Goal: Task Accomplishment & Management: Complete application form

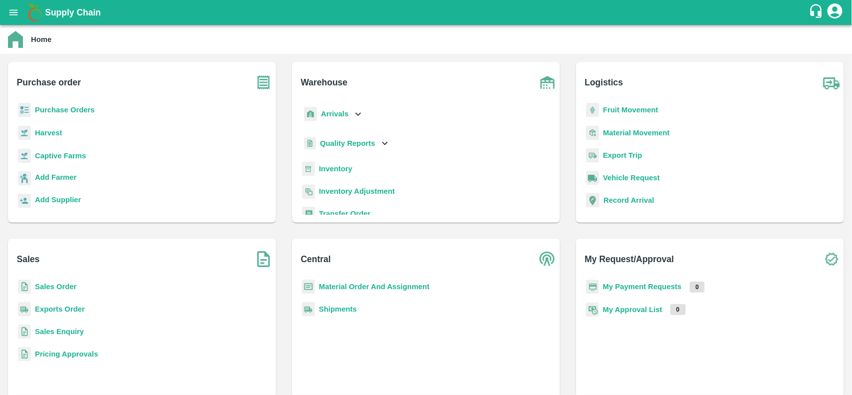
drag, startPoint x: 0, startPoint y: 0, endPoint x: 94, endPoint y: 106, distance: 141.8
click at [94, 106] on b "Purchase Orders" at bounding box center [65, 110] width 60 height 8
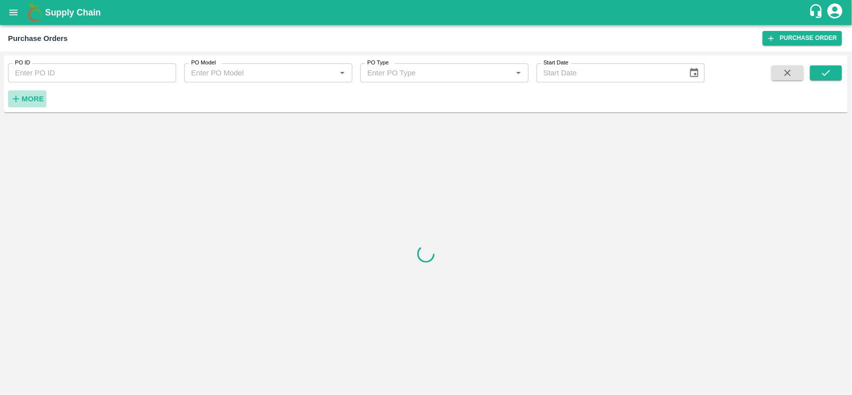
click at [29, 96] on strong "More" at bounding box center [32, 99] width 22 height 8
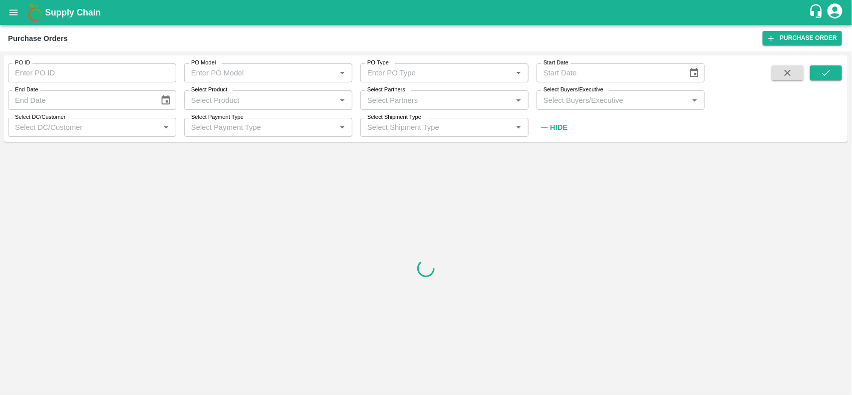
click at [560, 99] on input "Select Buyers/Executive" at bounding box center [612, 99] width 146 height 13
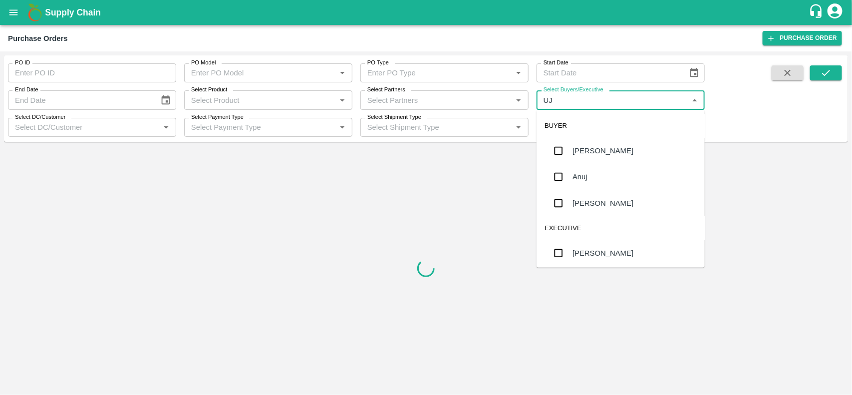
type input "UJJ"
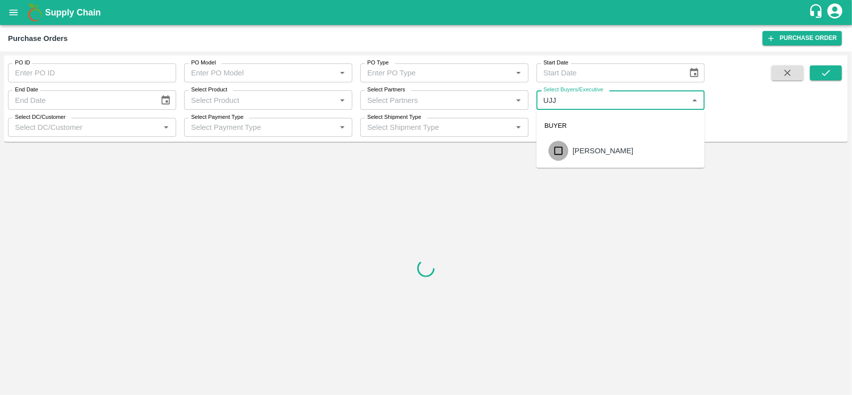
click at [555, 156] on input "checkbox" at bounding box center [558, 151] width 20 height 20
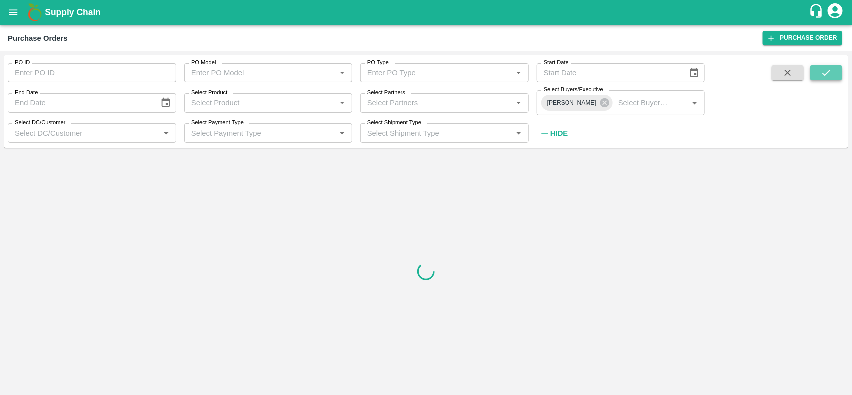
click at [822, 76] on icon "submit" at bounding box center [825, 72] width 11 height 11
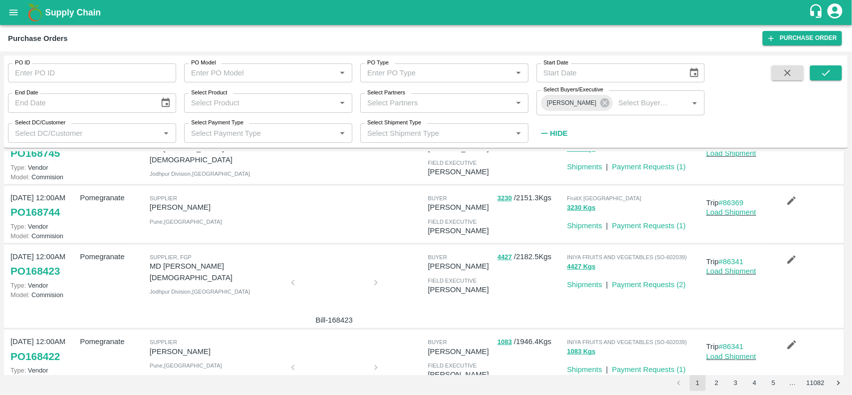
scroll to position [221, 0]
click at [260, 243] on div "[DATE] 12:00AM PO 168744 Type: Vendor Model: Commision Pomegranate Supplier Gan…" at bounding box center [424, 214] width 840 height 58
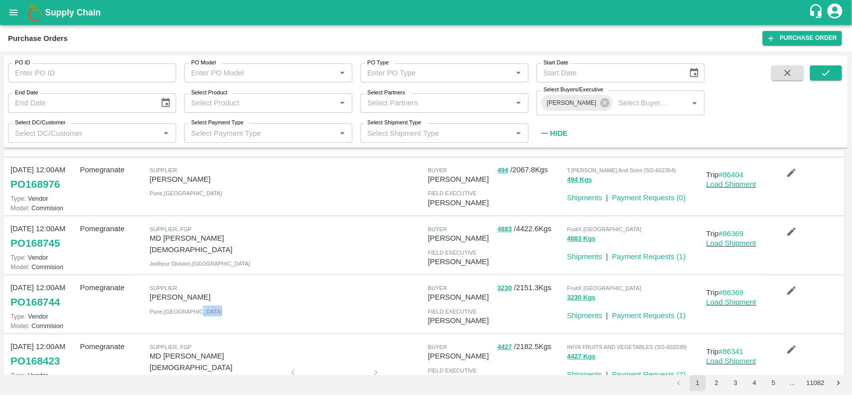
scroll to position [122, 0]
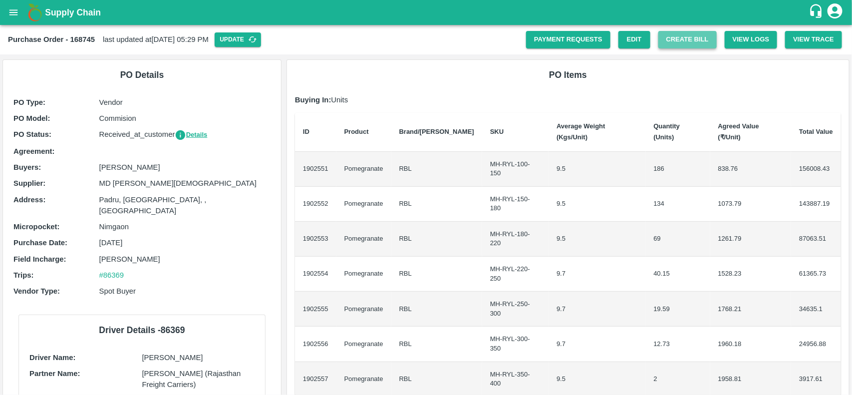
click at [694, 36] on button "Create Bill" at bounding box center [687, 39] width 58 height 17
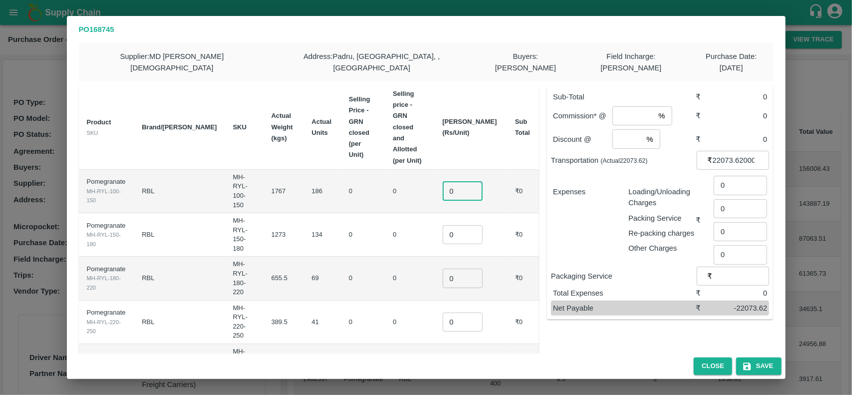
click at [464, 182] on input "0" at bounding box center [463, 191] width 40 height 19
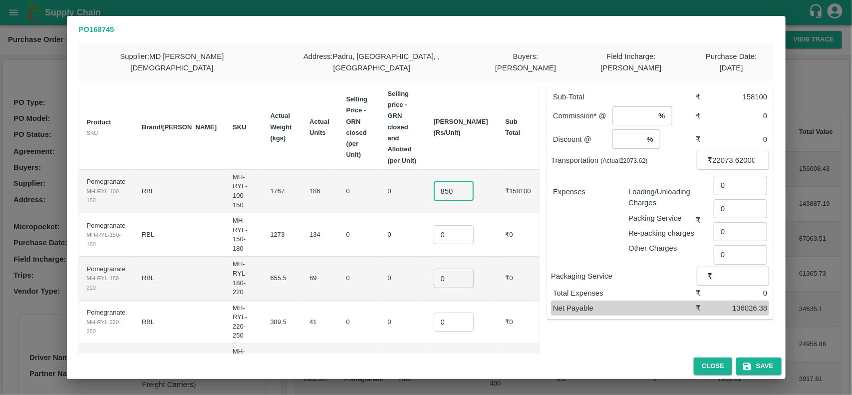
type input "850"
type input "1000"
type input "1250"
type input "1400"
type input "1500"
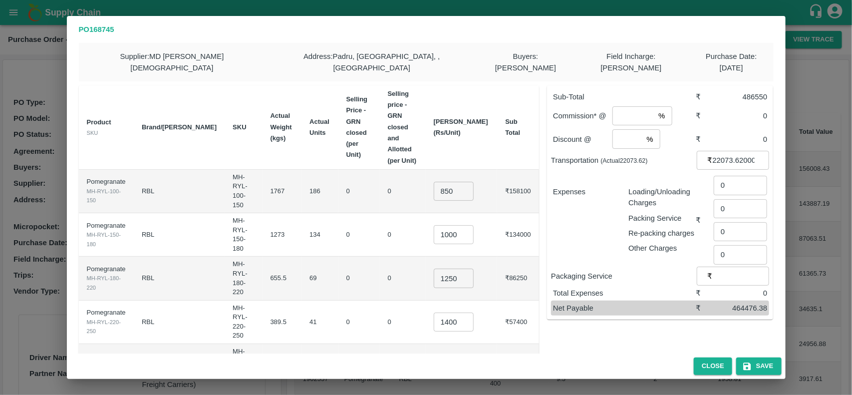
type input "1600"
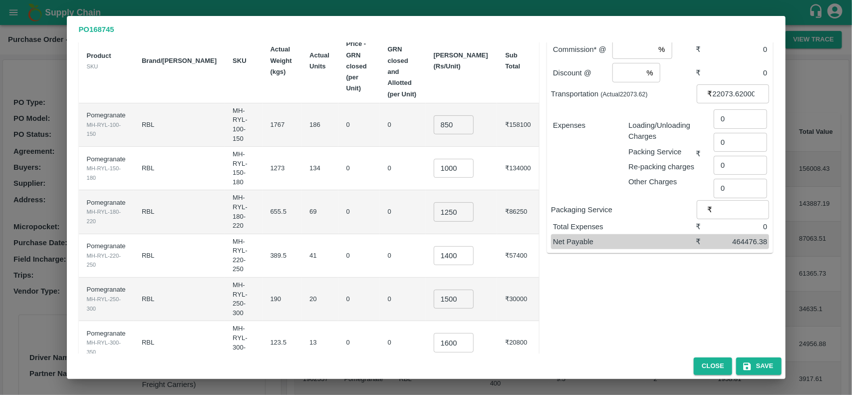
scroll to position [75, 0]
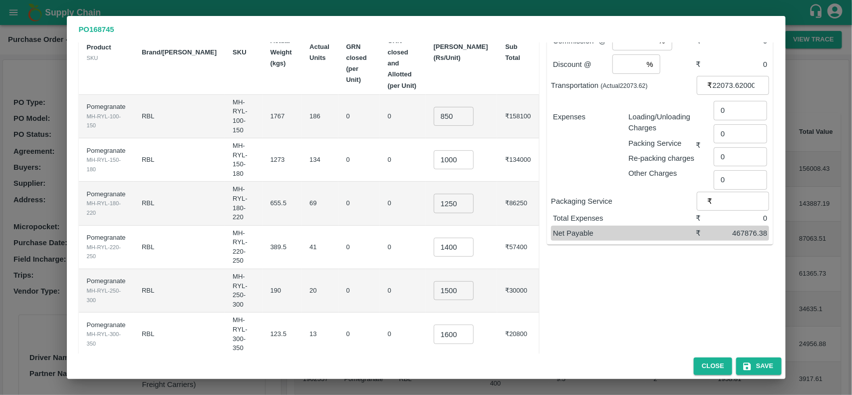
type input "1700"
type input "700"
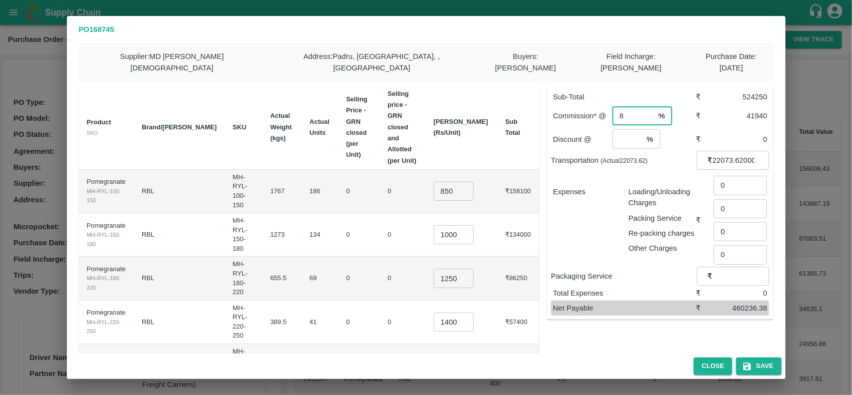
type input "8"
type input "2"
type input "2060"
click at [649, 270] on p "Packaging Service" at bounding box center [624, 275] width 146 height 11
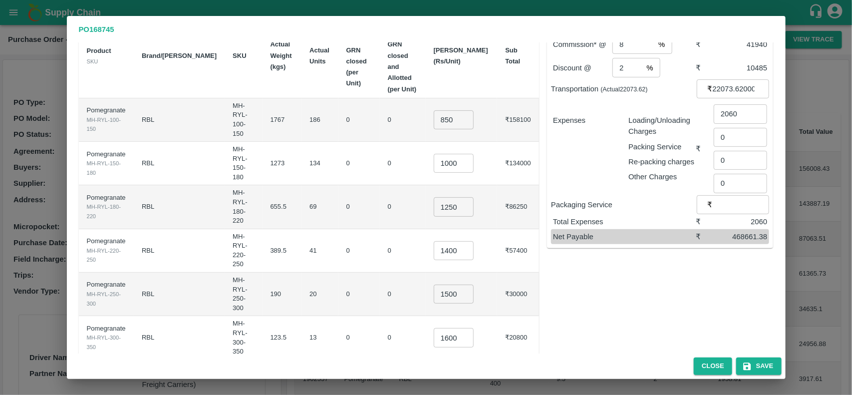
scroll to position [73, 0]
click at [608, 297] on div "Sub-Total ₹ 526700 Commission* @ 8 % ​ ₹ 42136 Discount @ 2 % ​ ₹ 10534 Transpo…" at bounding box center [656, 228] width 234 height 449
click at [572, 273] on div "Sub-Total ₹ 525475 Commission* @ 8 % ​ ₹ 42038 Discount @ 2 % ​ ₹ 10509.5 Trans…" at bounding box center [656, 228] width 234 height 449
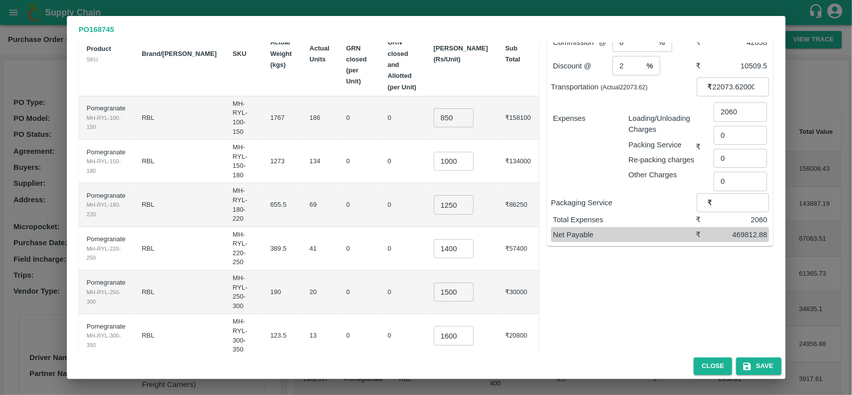
type input "730"
click at [554, 297] on div "Sub-Total ₹ 525720 Commission* @ 8 % ​ ₹ 42057.6 Discount @ 2 % ​ ₹ 10514.4 Tra…" at bounding box center [656, 228] width 234 height 449
click at [761, 362] on button "Save" at bounding box center [758, 365] width 45 height 17
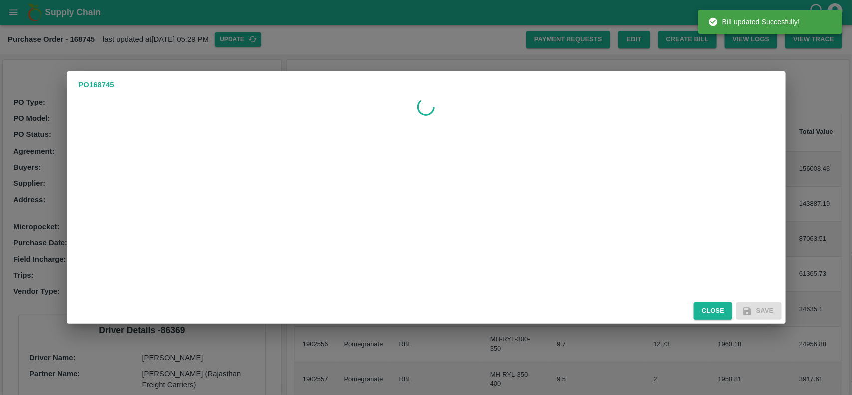
scroll to position [0, 0]
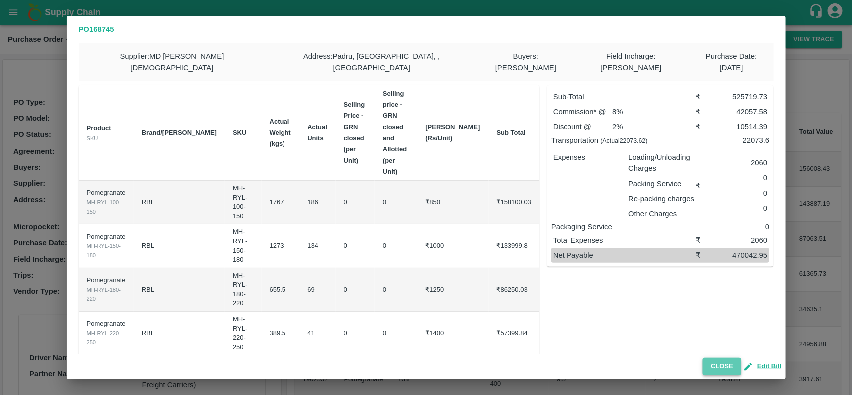
click at [720, 363] on button "Close" at bounding box center [722, 365] width 38 height 17
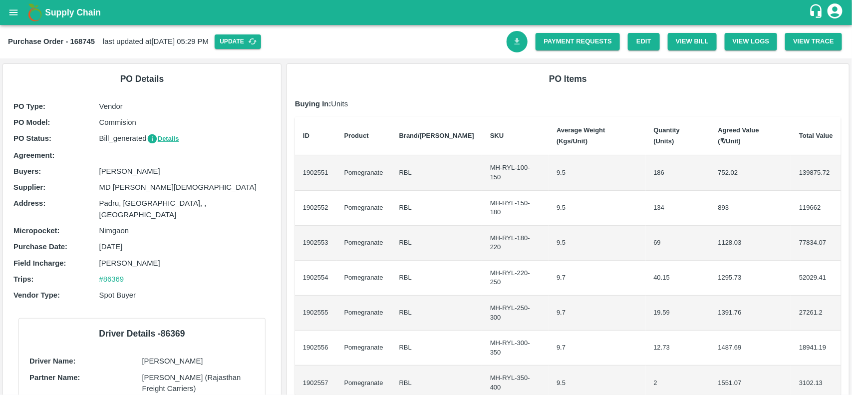
click at [515, 40] on icon "Download Bill" at bounding box center [517, 41] width 5 height 6
click at [551, 45] on link "Payment Requests" at bounding box center [577, 41] width 84 height 17
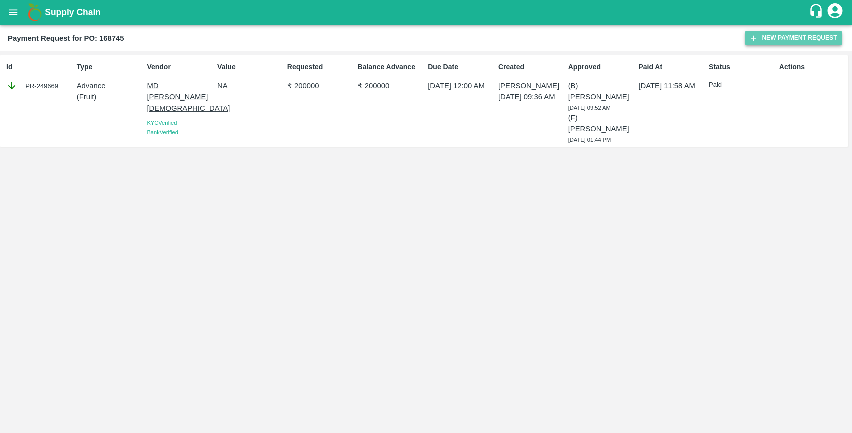
click at [794, 39] on button "New Payment Request" at bounding box center [793, 38] width 97 height 14
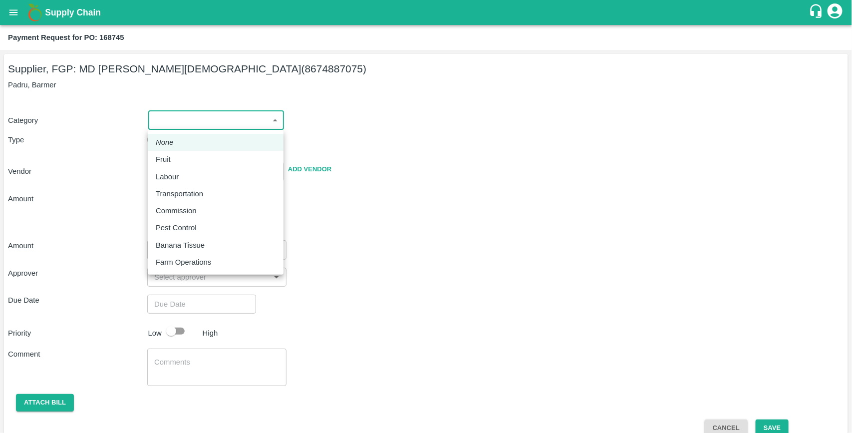
click at [213, 125] on body "Supply Chain Payment Request for PO: 168745 Supplier, FGP: MD Rabiul Islam (867…" at bounding box center [426, 216] width 852 height 433
click at [178, 154] on div "Fruit" at bounding box center [216, 159] width 120 height 11
type input "1"
type input "MD Rabiul Islam - 8674887075(Supplier, FGP)"
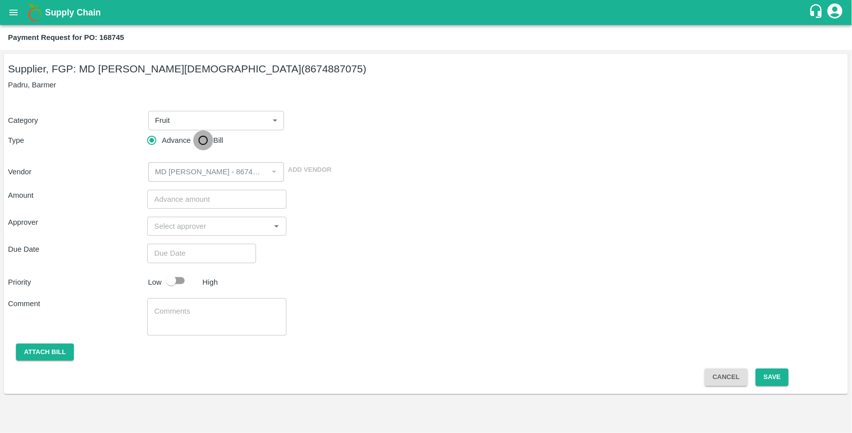
click at [200, 141] on input "Bill" at bounding box center [203, 140] width 20 height 20
radio input "true"
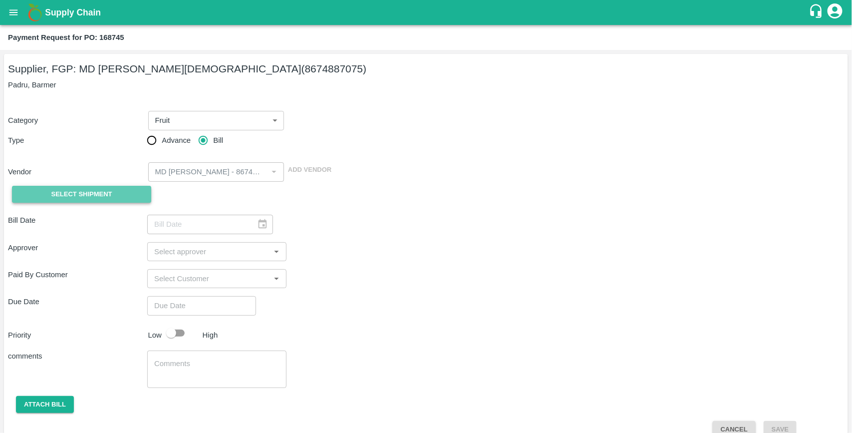
click at [90, 192] on span "Select Shipment" at bounding box center [81, 194] width 61 height 11
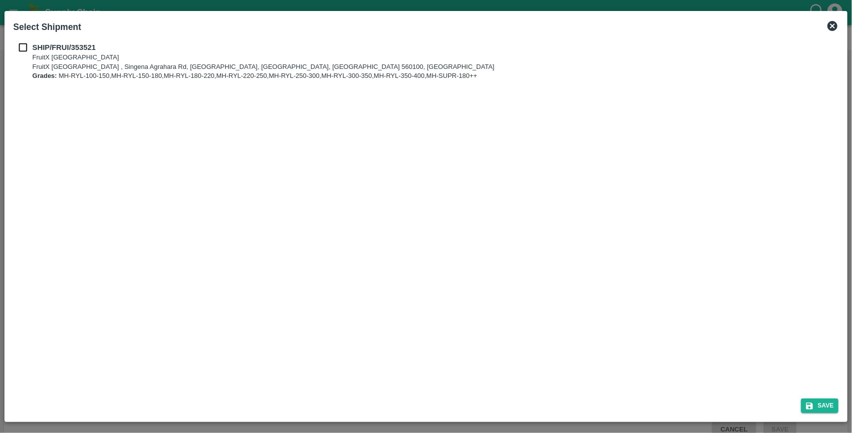
click at [25, 43] on input "checkbox" at bounding box center [22, 47] width 19 height 11
checkbox input "true"
click at [827, 404] on button "Save" at bounding box center [820, 405] width 38 height 14
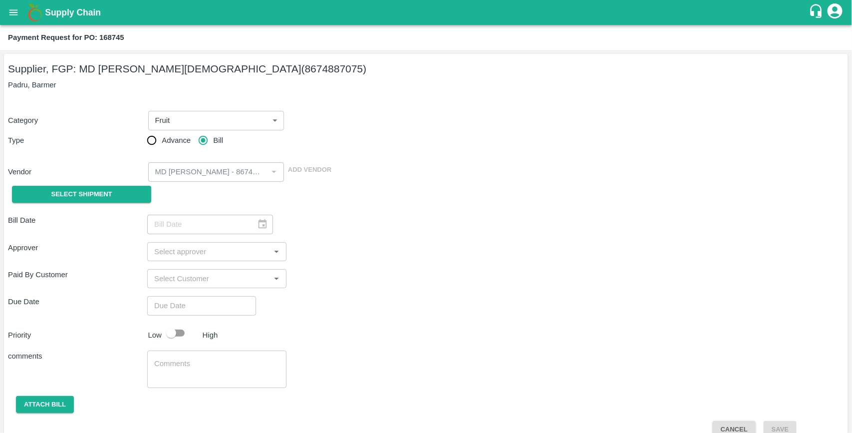
type input "13/08/2025"
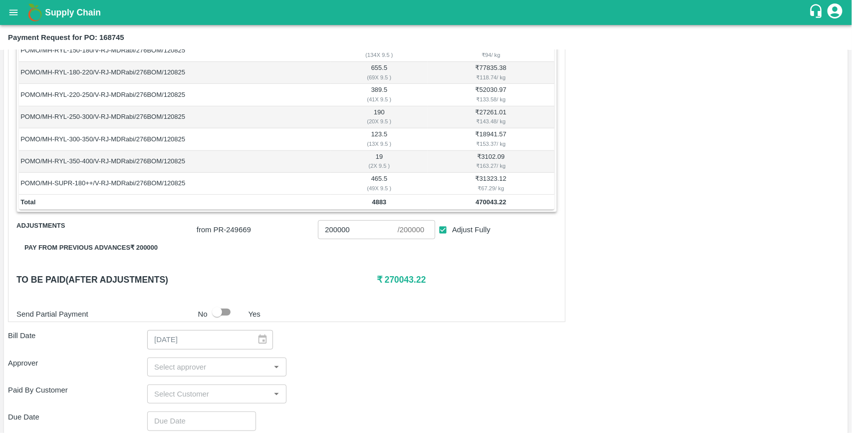
scroll to position [354, 0]
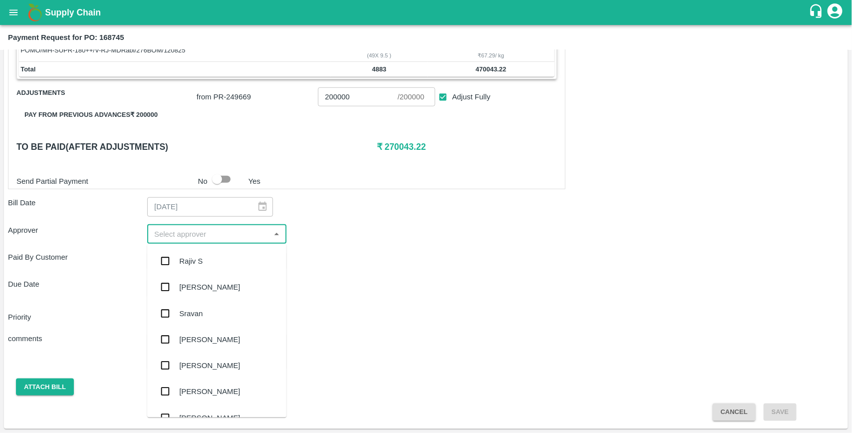
click at [222, 233] on input "input" at bounding box center [208, 234] width 117 height 13
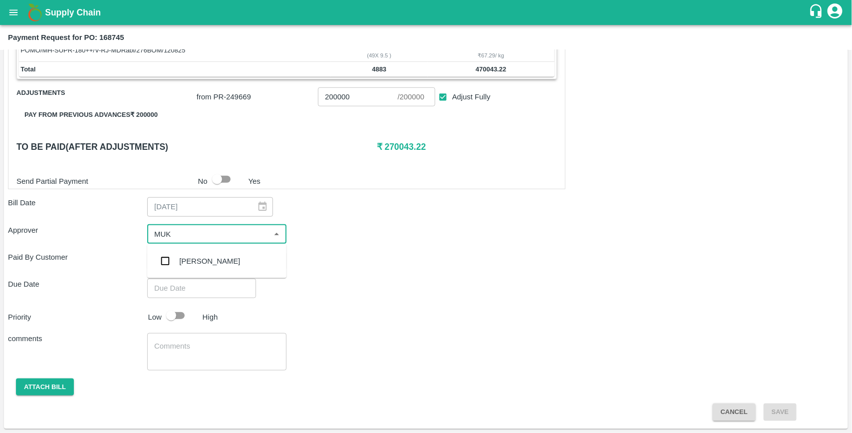
type input "MUKU"
click at [166, 261] on input "checkbox" at bounding box center [165, 261] width 20 height 20
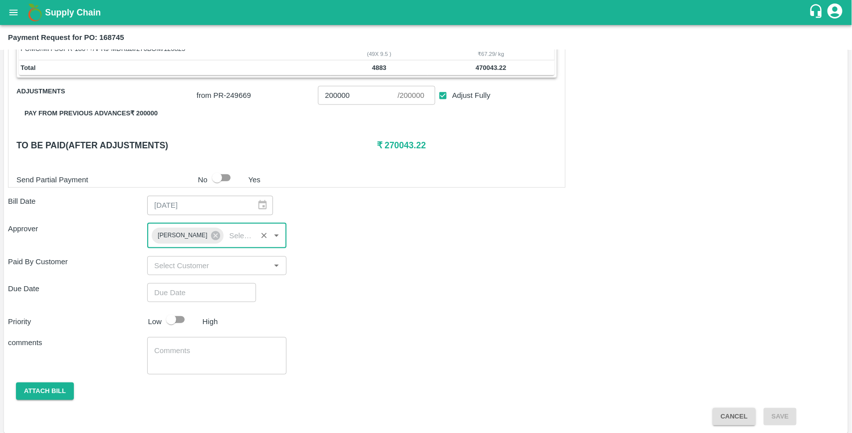
type input "DD/MM/YYYY hh:mm aa"
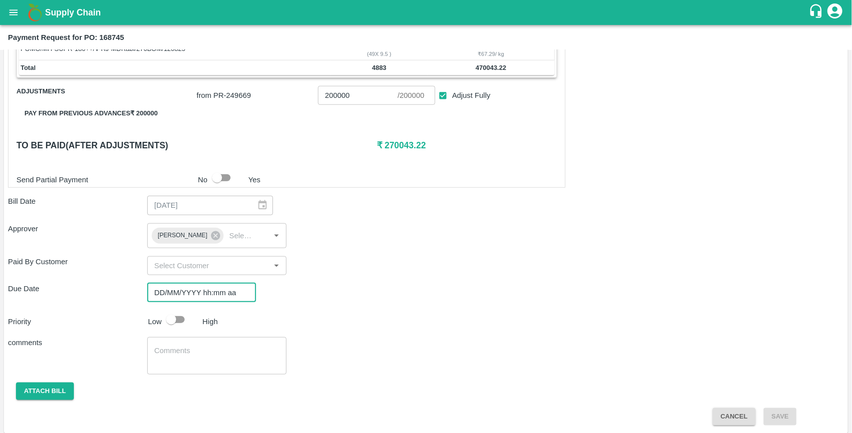
click at [166, 297] on input "DD/MM/YYYY hh:mm aa" at bounding box center [198, 292] width 102 height 19
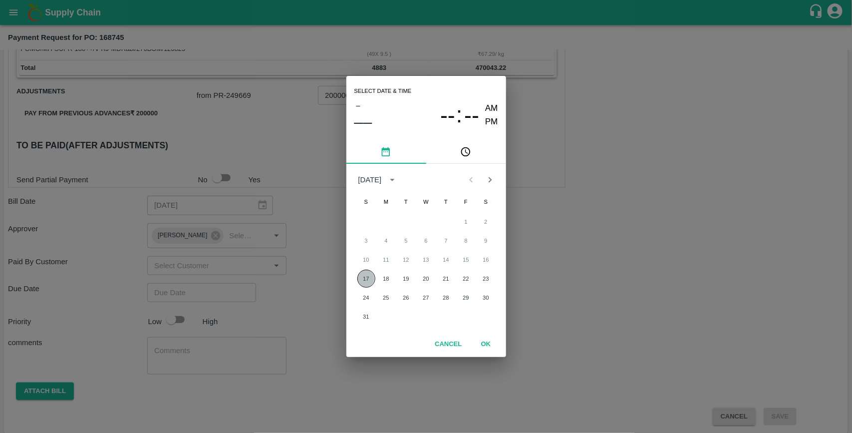
click at [368, 281] on button "17" at bounding box center [366, 278] width 18 height 18
type input "17/08/2025 12:00 AM"
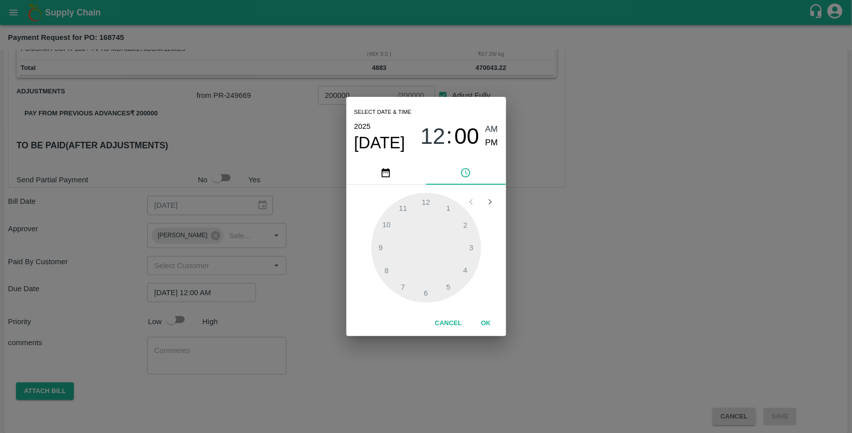
click at [483, 317] on button "OK" at bounding box center [486, 322] width 32 height 17
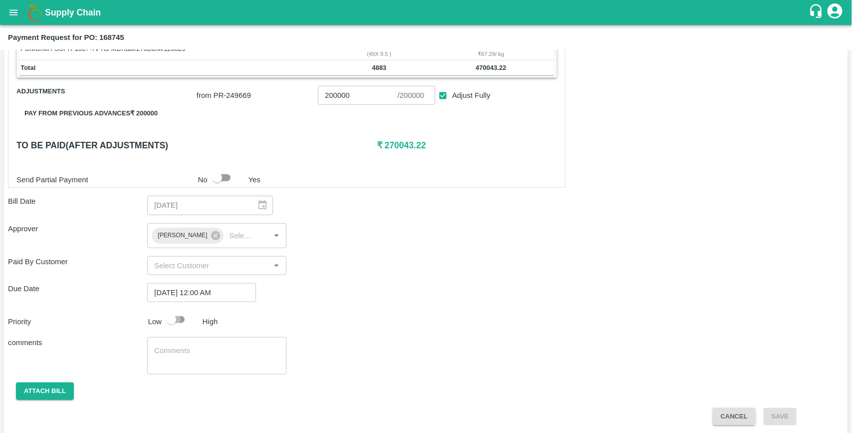
click at [178, 315] on input "checkbox" at bounding box center [171, 319] width 57 height 19
checkbox input "true"
click at [66, 388] on button "Attach bill" at bounding box center [45, 390] width 58 height 17
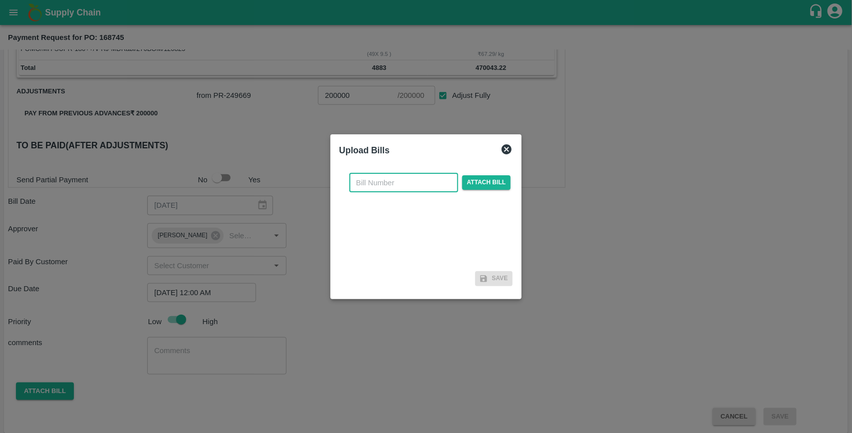
click at [380, 184] on input "text" at bounding box center [403, 182] width 109 height 19
type input "168745"
click at [492, 184] on span "Attach bill" at bounding box center [486, 182] width 49 height 14
click at [0, 0] on input "Attach bill" at bounding box center [0, 0] width 0 height 0
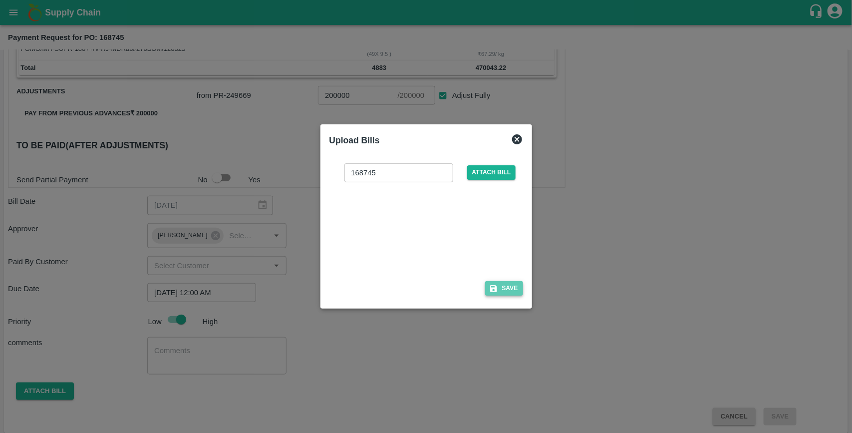
click at [507, 283] on button "Save" at bounding box center [504, 288] width 38 height 14
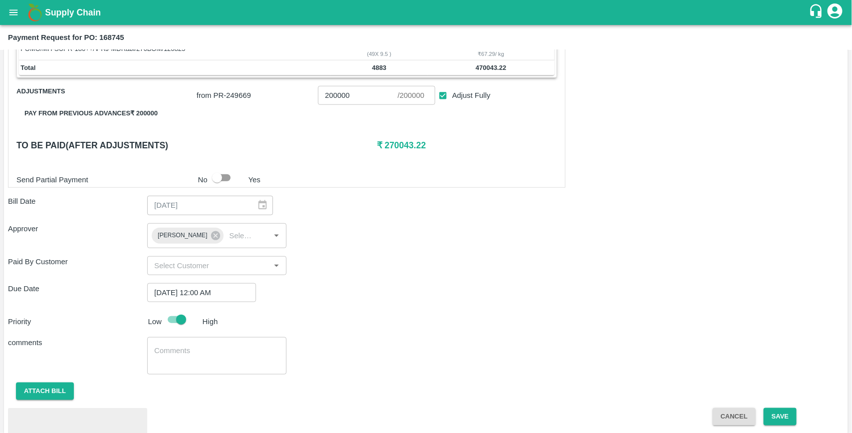
scroll to position [413, 0]
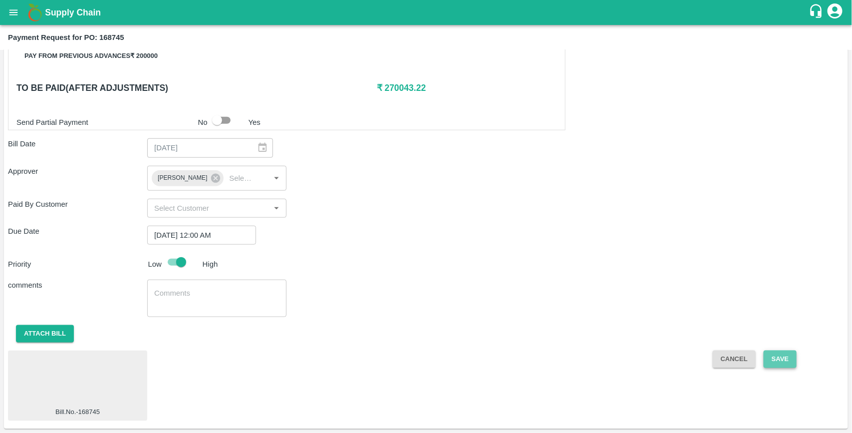
click at [783, 361] on button "Save" at bounding box center [780, 358] width 33 height 17
